Goal: Information Seeking & Learning: Learn about a topic

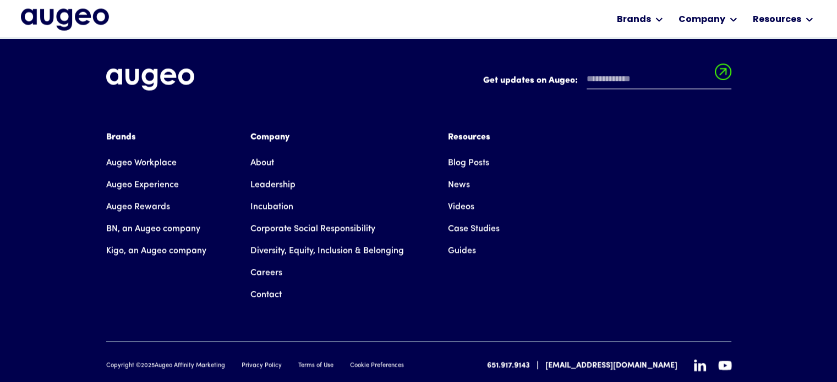
scroll to position [2513, 0]
click at [270, 152] on link "About" at bounding box center [262, 163] width 24 height 22
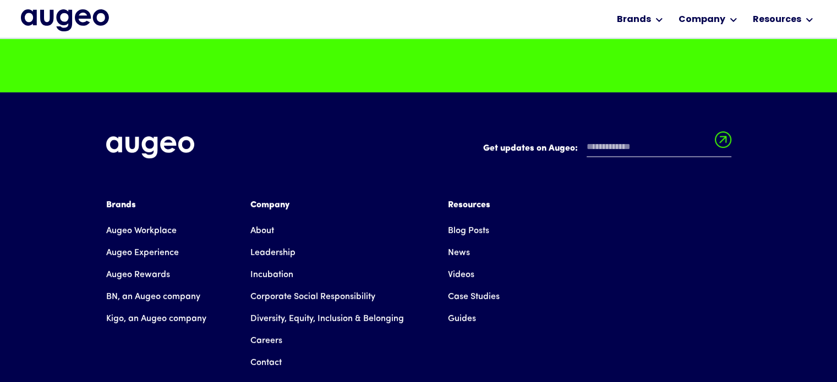
scroll to position [8544, 0]
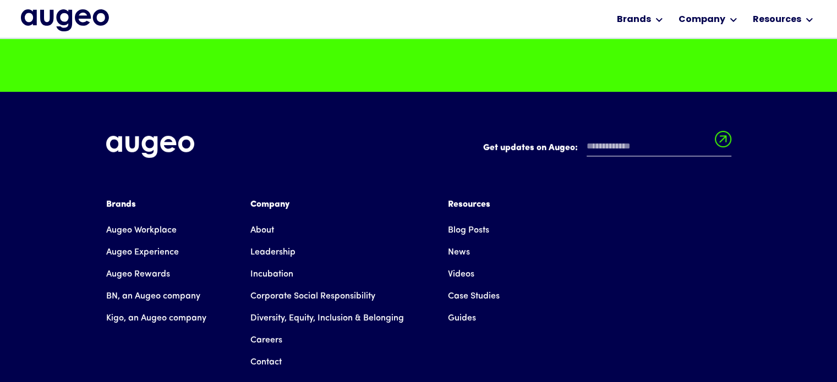
click at [275, 241] on link "Leadership" at bounding box center [272, 252] width 45 height 22
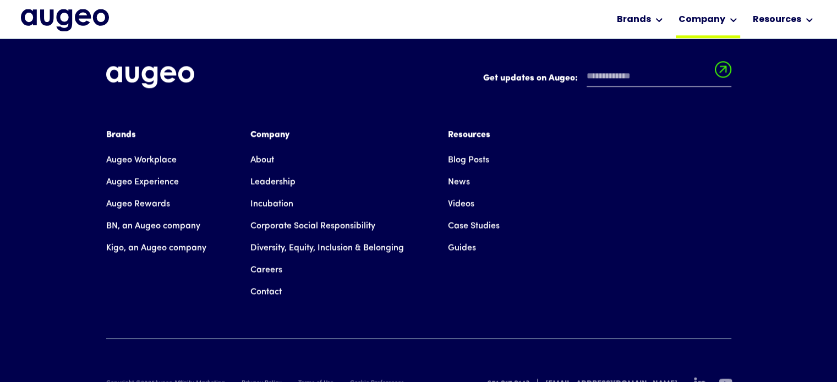
scroll to position [1659, 0]
